Goal: Information Seeking & Learning: Learn about a topic

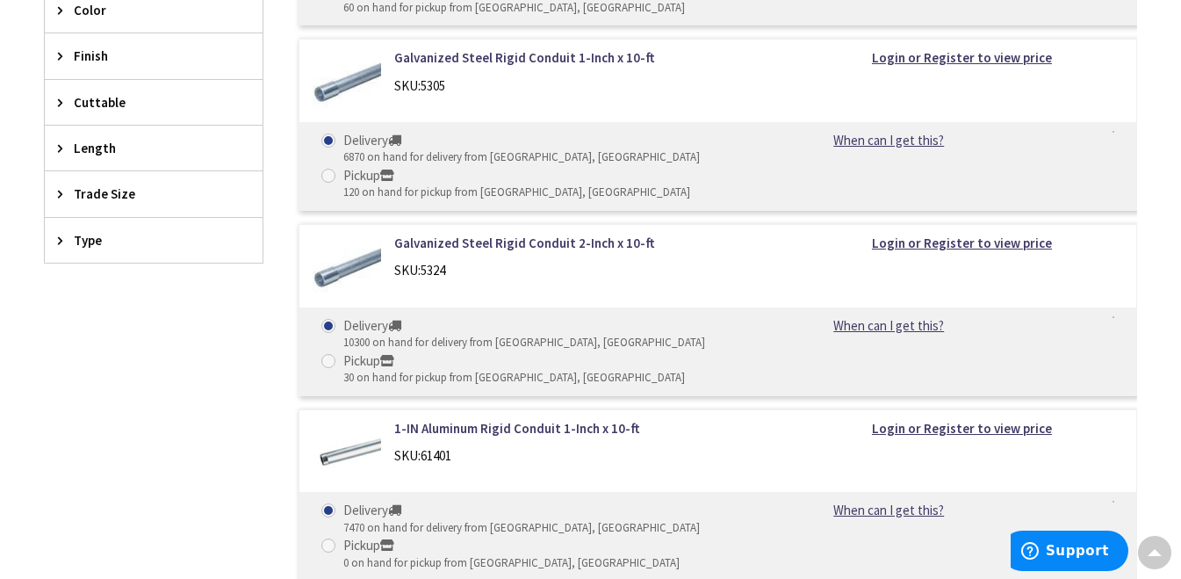
scroll to position [684, 0]
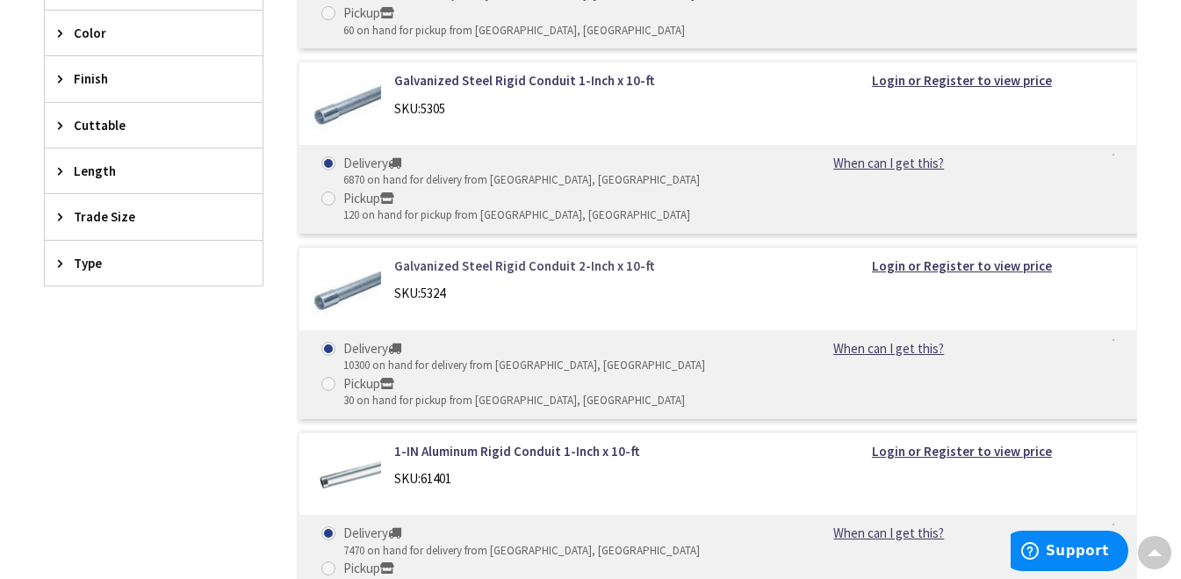
click at [503, 267] on link "Galvanized Steel Rigid Conduit 2-Inch x 10-ft" at bounding box center [584, 265] width 380 height 18
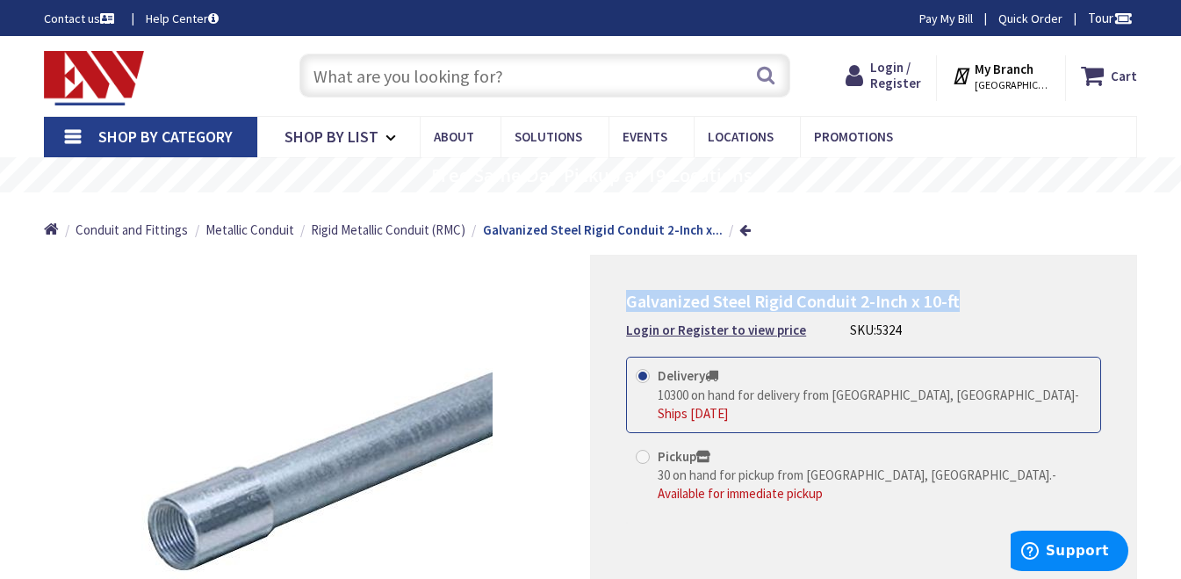
drag, startPoint x: 628, startPoint y: 305, endPoint x: 974, endPoint y: 300, distance: 346.0
click at [974, 300] on h1 "Galvanized Steel Rigid Conduit 2-Inch x 10-ft" at bounding box center [863, 301] width 475 height 21
copy span "Galvanized Steel Rigid Conduit 2-Inch x 10-ft"
click at [1009, 240] on div "Home Conduit and Fittings Metallic Conduit Rigid Metallic Conduit (RMC) Galvani…" at bounding box center [590, 223] width 1181 height 62
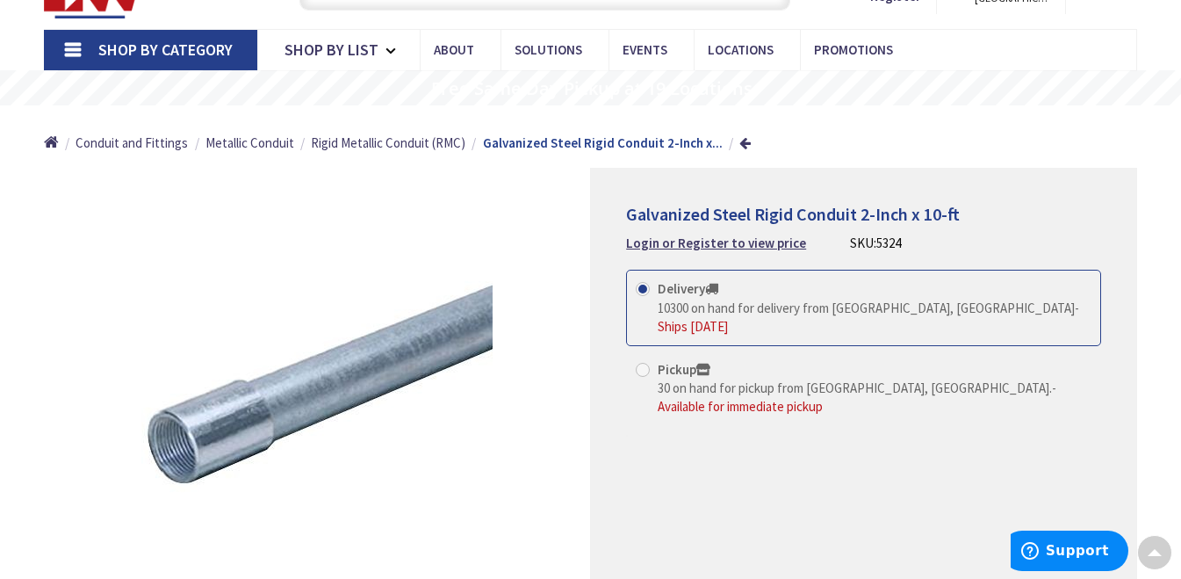
scroll to position [83, 0]
